Goal: Register for event/course

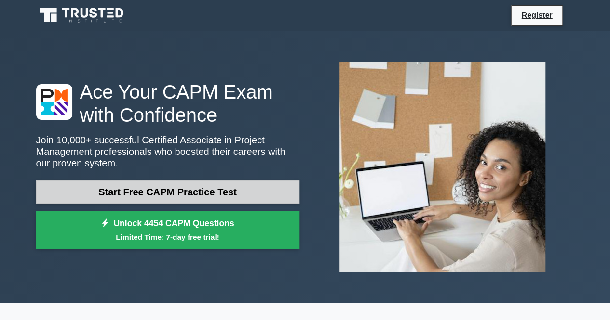
click at [141, 187] on link "Start Free CAPM Practice Test" at bounding box center [167, 192] width 263 height 23
click at [120, 199] on link "Start Free CAPM Practice Test" at bounding box center [167, 192] width 263 height 23
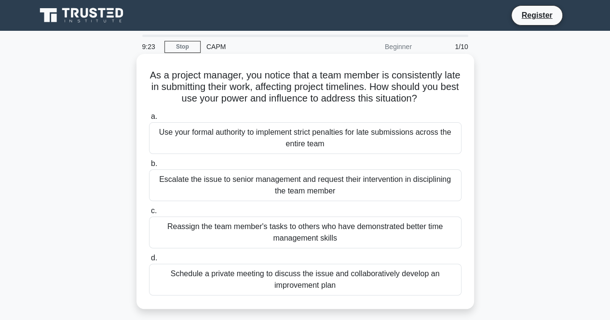
click at [199, 278] on div "Schedule a private meeting to discuss the issue and collaboratively develop an …" at bounding box center [305, 280] width 312 height 32
click at [149, 262] on input "d. Schedule a private meeting to discuss the issue and collaboratively develop …" at bounding box center [149, 258] width 0 height 6
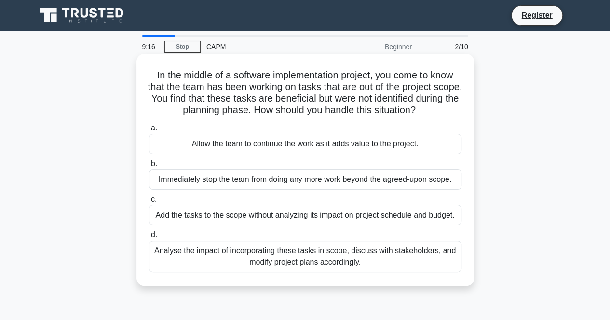
click at [151, 238] on span "d." at bounding box center [154, 235] width 6 height 8
click at [149, 238] on input "d. Analyse the impact of incorporating these tasks in scope, discuss with stake…" at bounding box center [149, 235] width 0 height 6
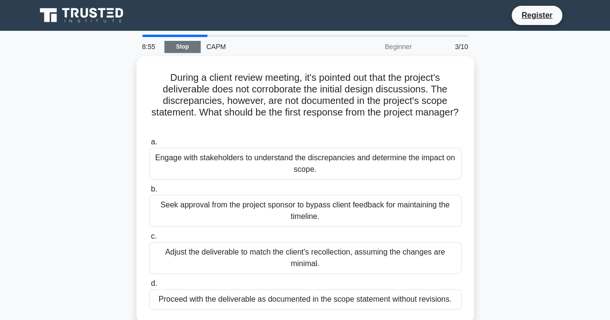
click at [186, 46] on link "Stop" at bounding box center [182, 47] width 36 height 12
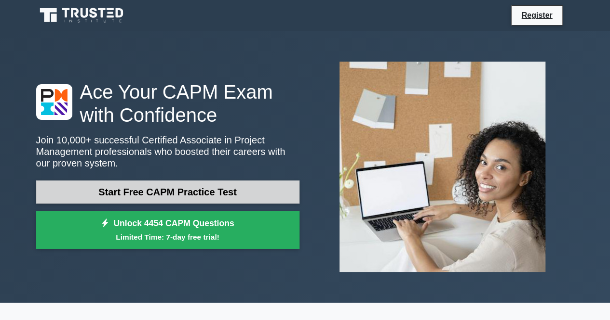
click at [134, 196] on link "Start Free CAPM Practice Test" at bounding box center [167, 192] width 263 height 23
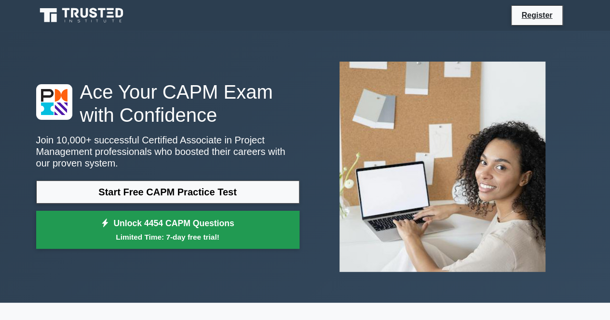
click at [175, 230] on link "Unlock 4454 CAPM Questions Limited Time: 7-day free trial!" at bounding box center [167, 230] width 263 height 39
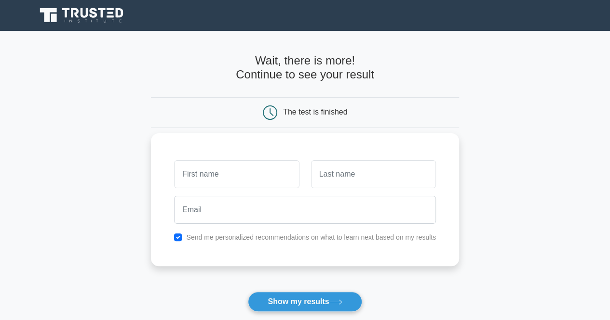
click at [188, 177] on input "text" at bounding box center [236, 174] width 125 height 28
type input "anna"
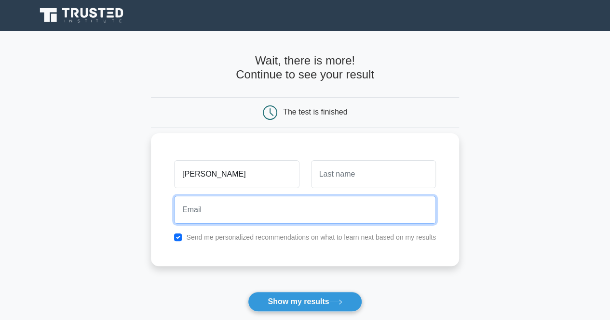
click at [243, 217] on input "email" at bounding box center [305, 210] width 262 height 28
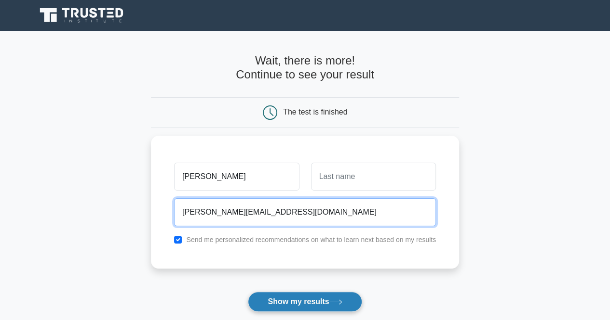
type input "anna@gmail.com"
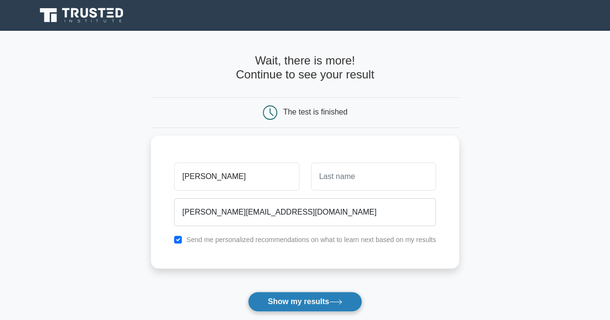
click at [273, 296] on button "Show my results" at bounding box center [305, 302] width 114 height 20
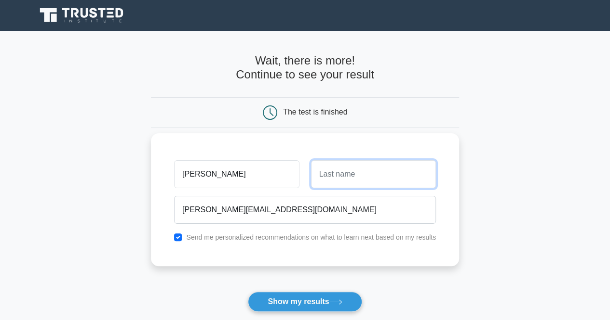
click at [335, 178] on input "text" at bounding box center [373, 174] width 125 height 28
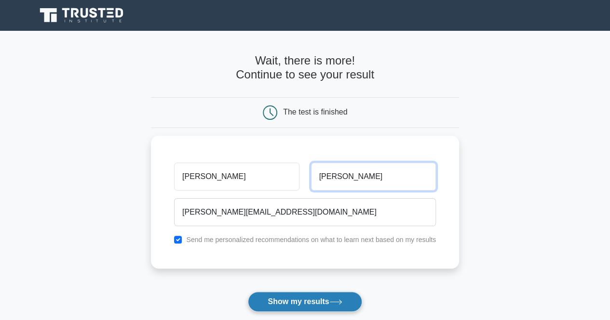
type input "tracy"
click at [303, 303] on button "Show my results" at bounding box center [305, 302] width 114 height 20
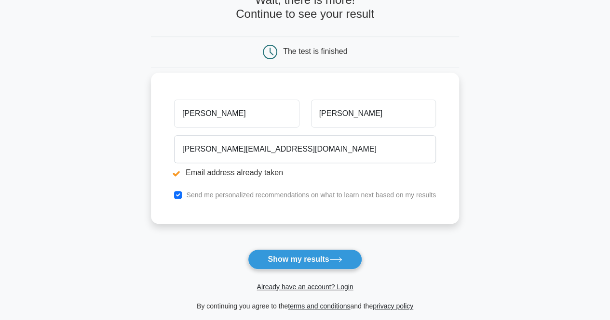
scroll to position [48, 0]
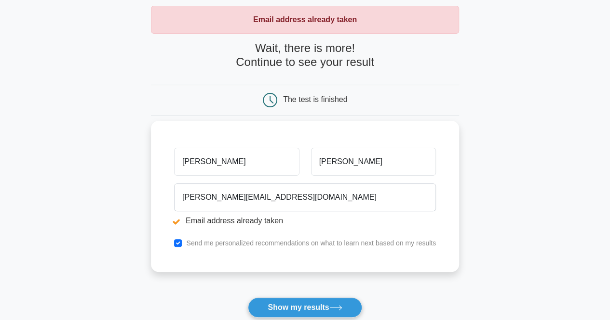
click at [228, 165] on input "anna" at bounding box center [236, 162] width 125 height 28
type input "a"
type input "lizza"
click at [340, 163] on input "tracy" at bounding box center [373, 162] width 125 height 28
type input "t"
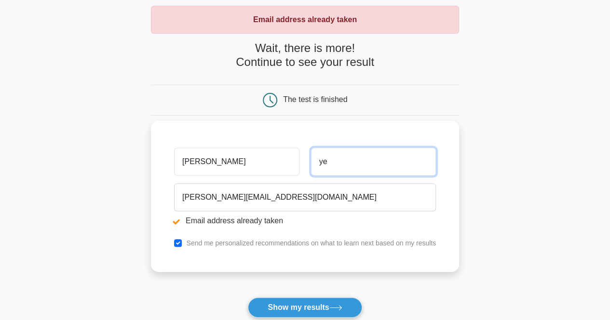
type input "yeo"
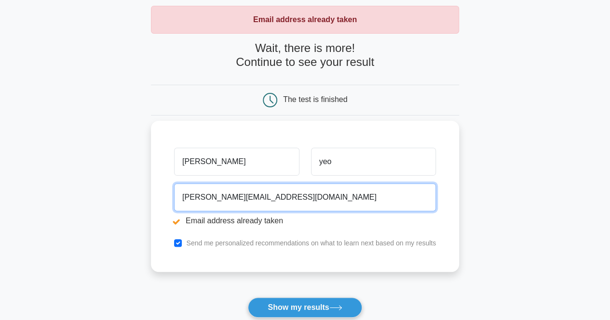
click at [242, 200] on input "anna@gmail.com" at bounding box center [305, 198] width 262 height 28
drag, startPoint x: 248, startPoint y: 199, endPoint x: 232, endPoint y: 199, distance: 15.9
click at [232, 199] on input "anna@gmail.com" at bounding box center [305, 198] width 262 height 28
click at [199, 200] on input "anna@gmail.com" at bounding box center [305, 198] width 262 height 28
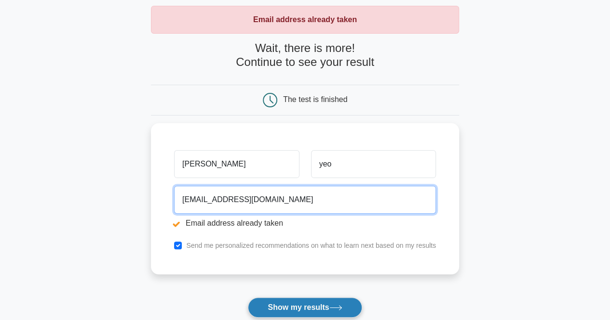
type input "lizzayeo@gmail.com"
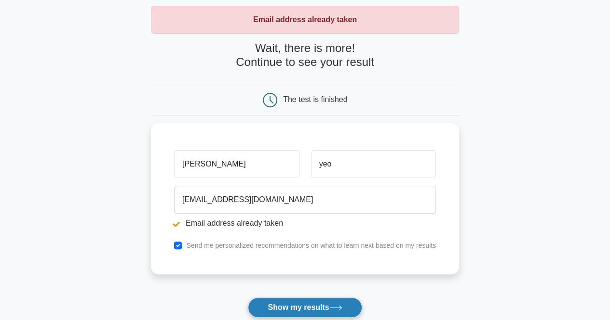
click at [275, 303] on button "Show my results" at bounding box center [305, 308] width 114 height 20
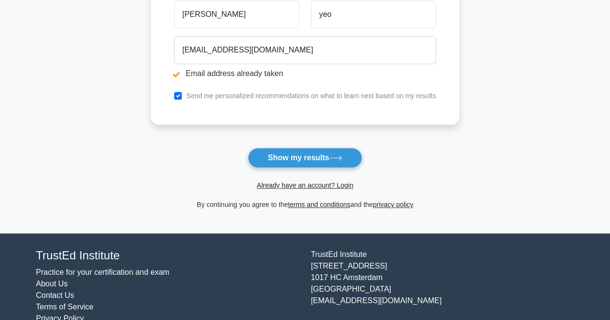
scroll to position [216, 0]
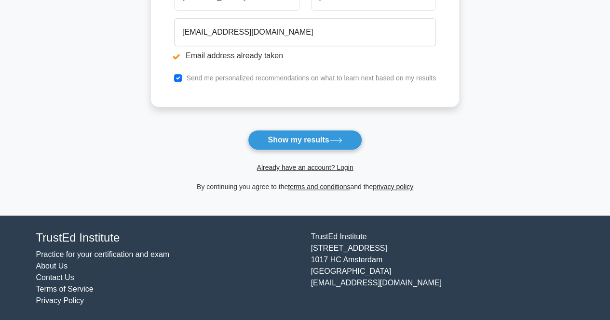
click at [280, 136] on button "Show my results" at bounding box center [305, 140] width 114 height 20
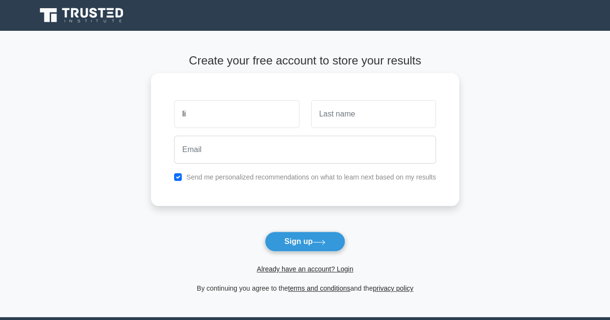
type input "[PERSON_NAME]"
click at [365, 120] on input "text" at bounding box center [373, 114] width 125 height 28
type input "yeo"
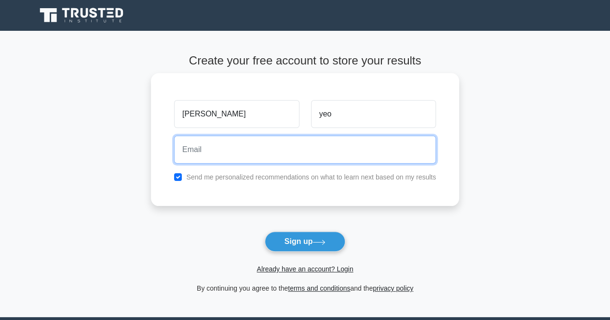
click at [267, 149] on input "email" at bounding box center [305, 150] width 262 height 28
type input "lizzayeo@gmail.com"
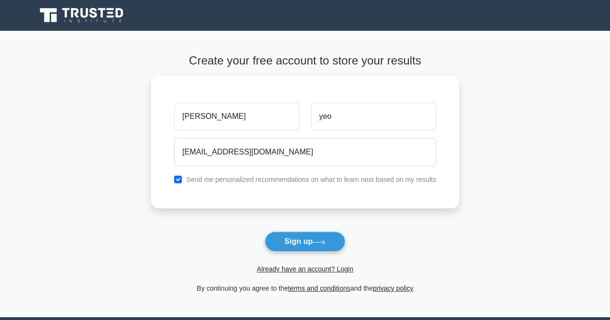
click at [295, 246] on button "Sign up" at bounding box center [305, 242] width 81 height 20
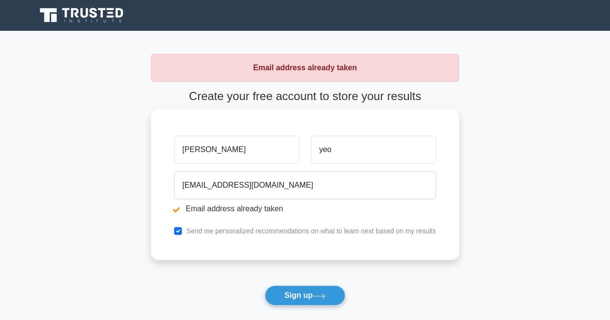
click at [176, 212] on li "Email address already taken" at bounding box center [305, 209] width 262 height 12
click at [179, 232] on input "checkbox" at bounding box center [178, 231] width 8 height 8
click at [179, 230] on input "checkbox" at bounding box center [178, 231] width 8 height 8
checkbox input "true"
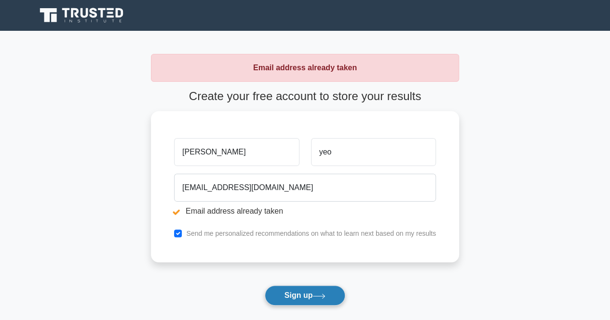
click at [308, 292] on button "Sign up" at bounding box center [305, 296] width 81 height 20
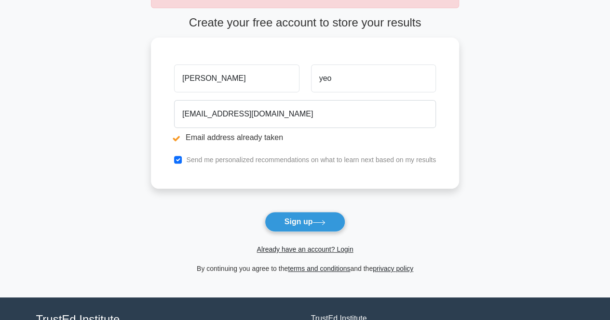
scroll to position [145, 0]
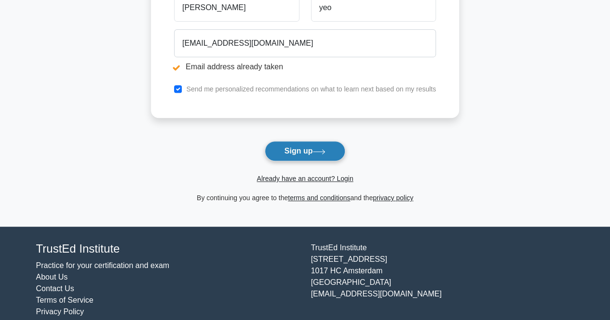
click at [306, 147] on button "Sign up" at bounding box center [305, 151] width 81 height 20
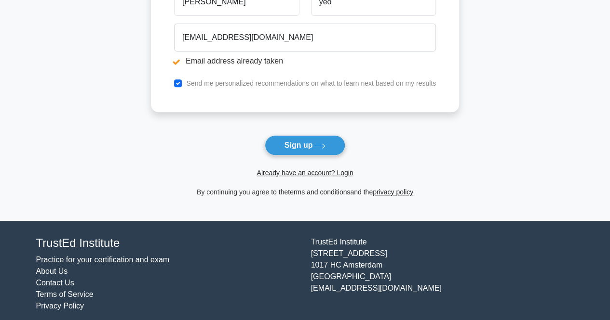
scroll to position [156, 0]
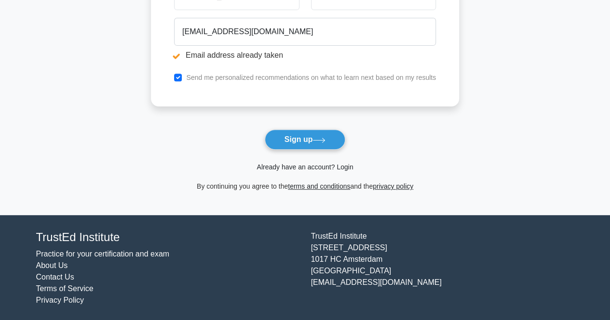
click at [286, 165] on link "Already have an account? Login" at bounding box center [304, 167] width 96 height 8
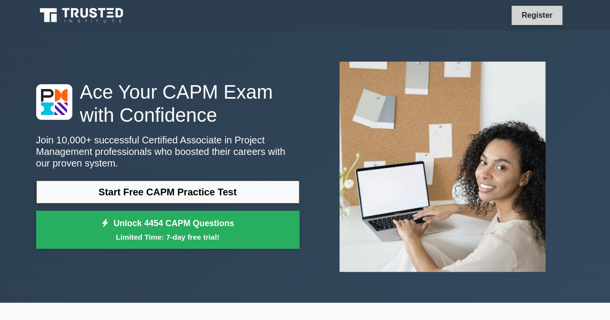
click at [529, 15] on link "Register" at bounding box center [536, 15] width 42 height 12
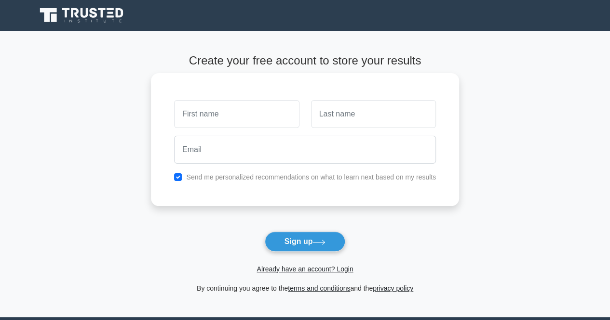
click at [279, 115] on input "text" at bounding box center [236, 114] width 125 height 28
type input "[PERSON_NAME]"
click at [336, 121] on input "text" at bounding box center [373, 114] width 125 height 28
type input "yeo"
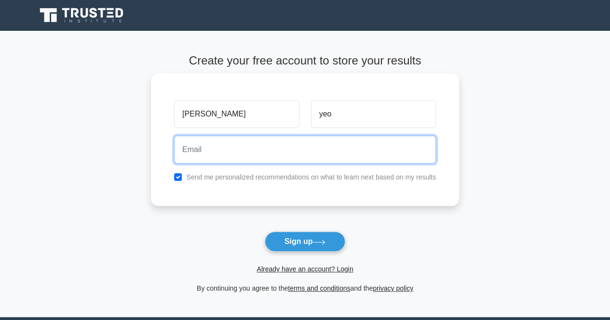
click at [282, 151] on input "email" at bounding box center [305, 150] width 262 height 28
type input "[EMAIL_ADDRESS][DOMAIN_NAME]"
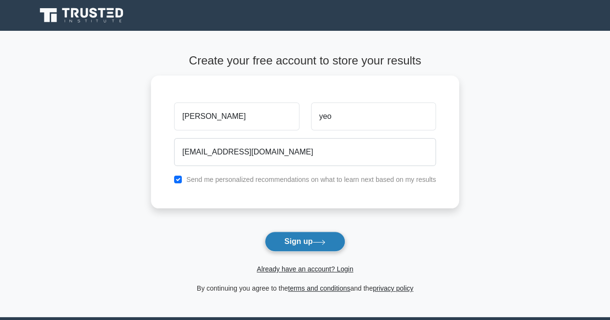
click at [287, 237] on button "Sign up" at bounding box center [305, 242] width 81 height 20
